Goal: Use online tool/utility: Utilize a website feature to perform a specific function

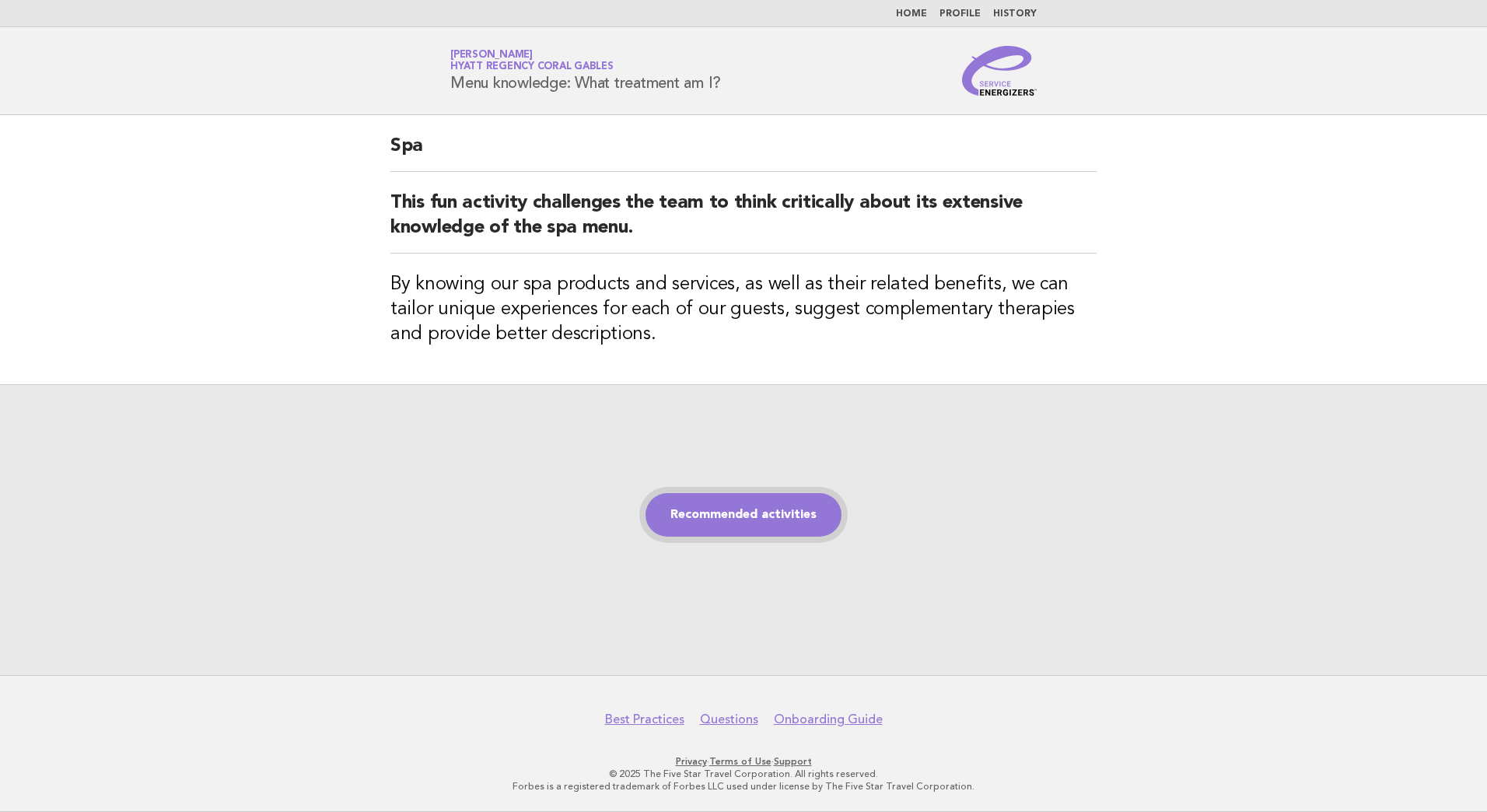
click at [761, 535] on link "Recommended activities" at bounding box center [743, 514] width 196 height 43
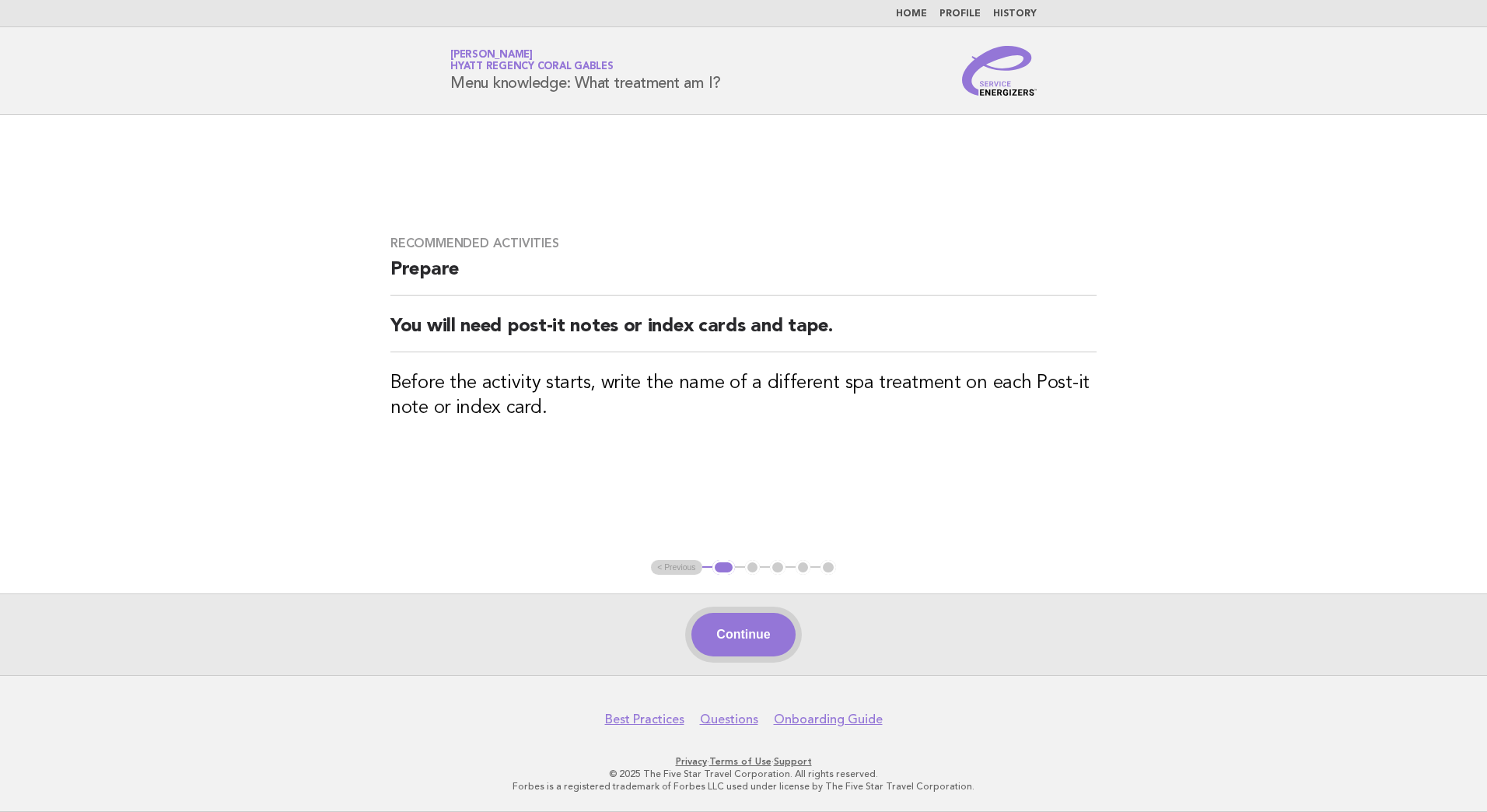
click at [770, 635] on button "Continue" at bounding box center [743, 634] width 103 height 43
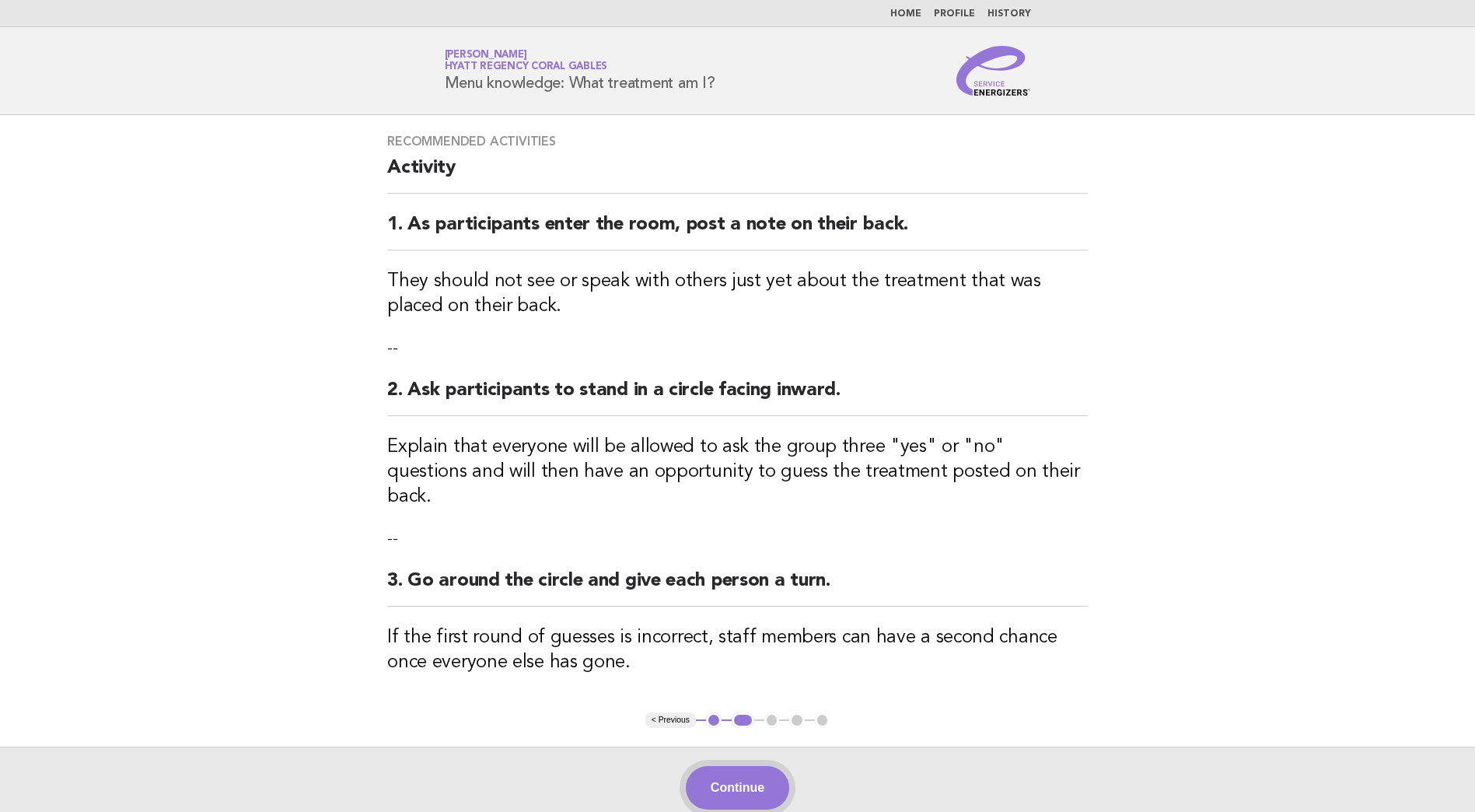
click at [768, 766] on button "Continue" at bounding box center [738, 788] width 103 height 43
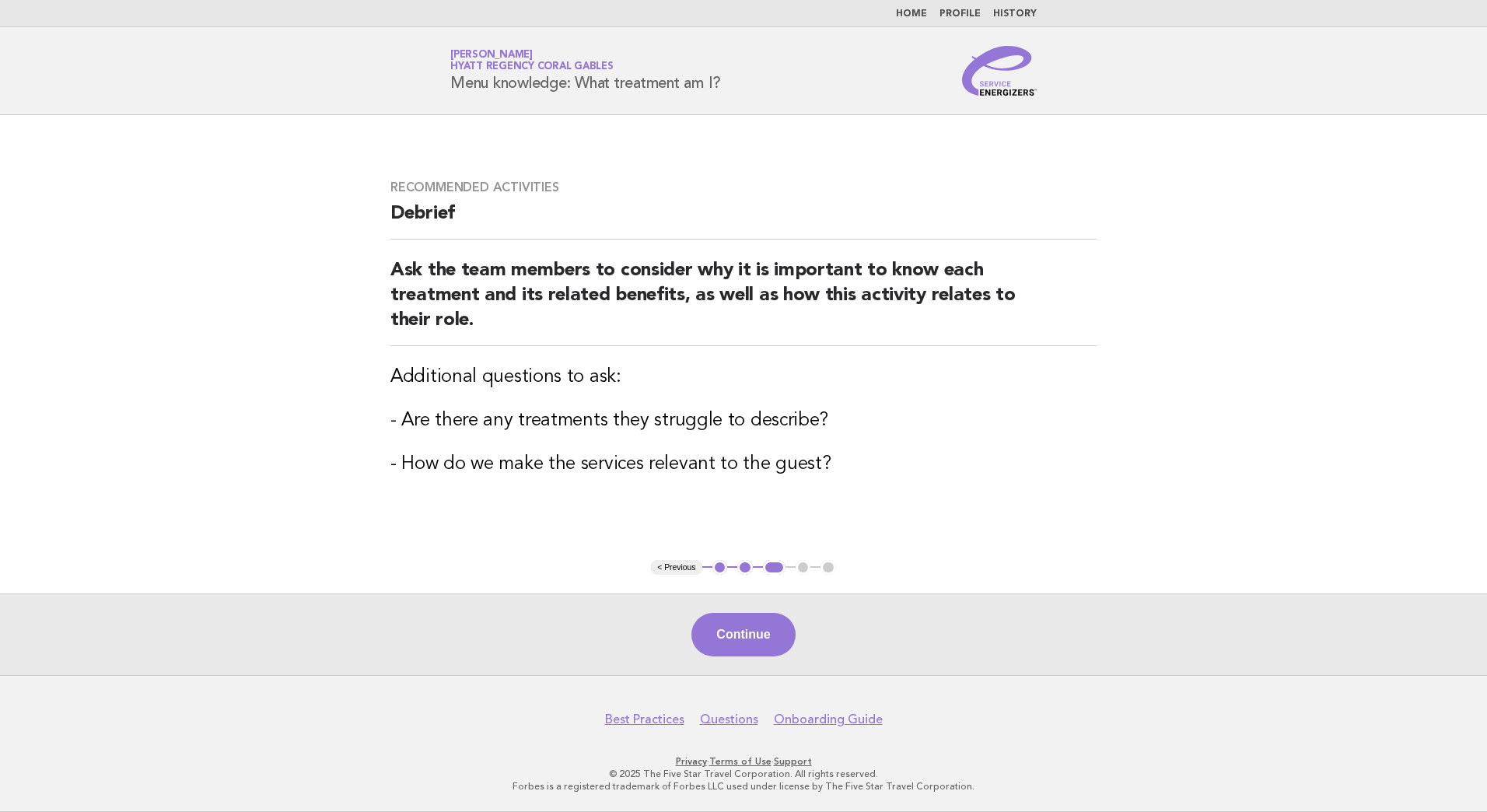
click at [756, 618] on button "Continue" at bounding box center [743, 634] width 103 height 43
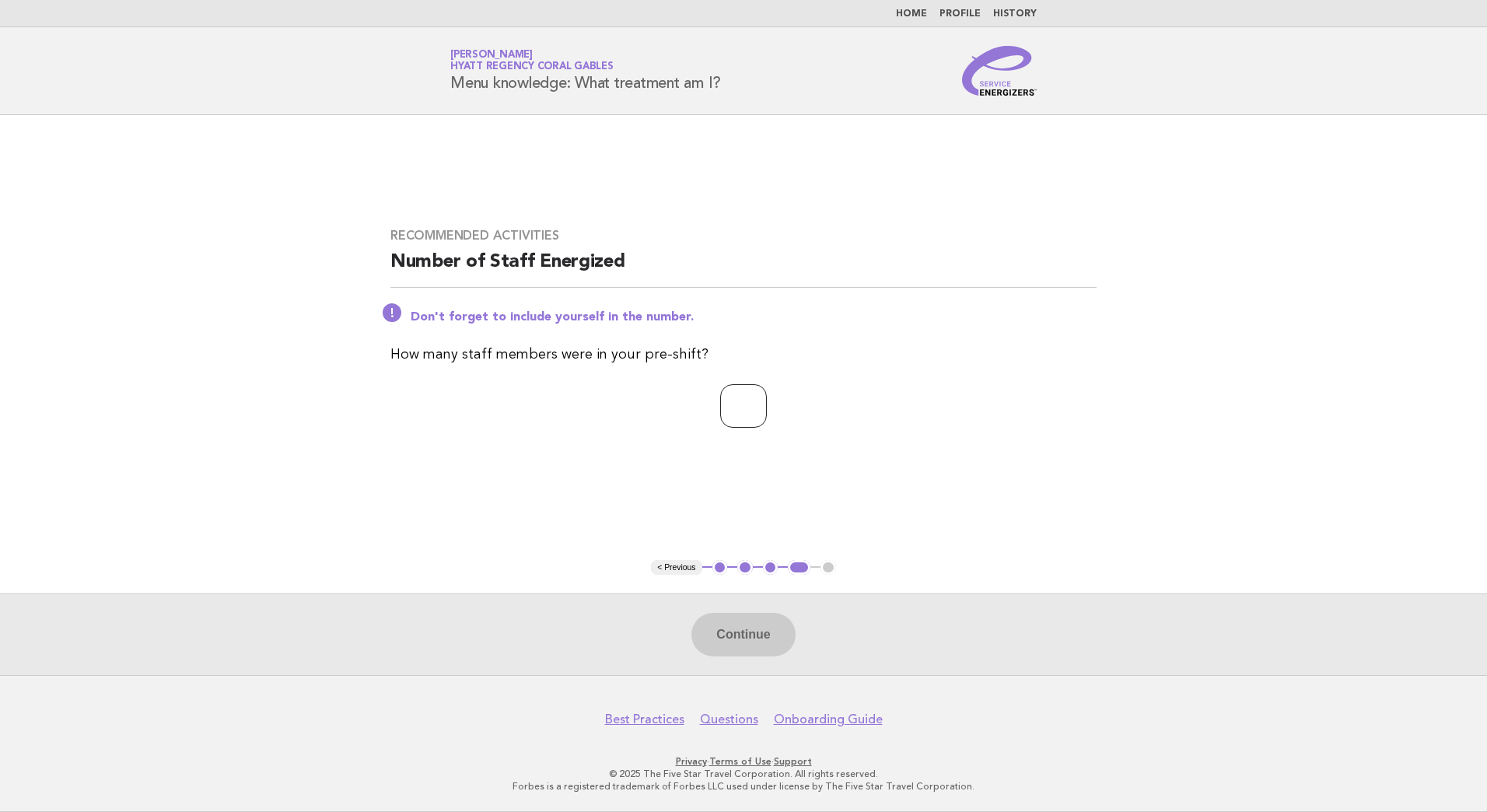
click at [734, 419] on input "number" at bounding box center [744, 406] width 47 height 43
type input "*"
click at [733, 626] on button "Continue" at bounding box center [743, 634] width 103 height 43
